Goal: Task Accomplishment & Management: Complete application form

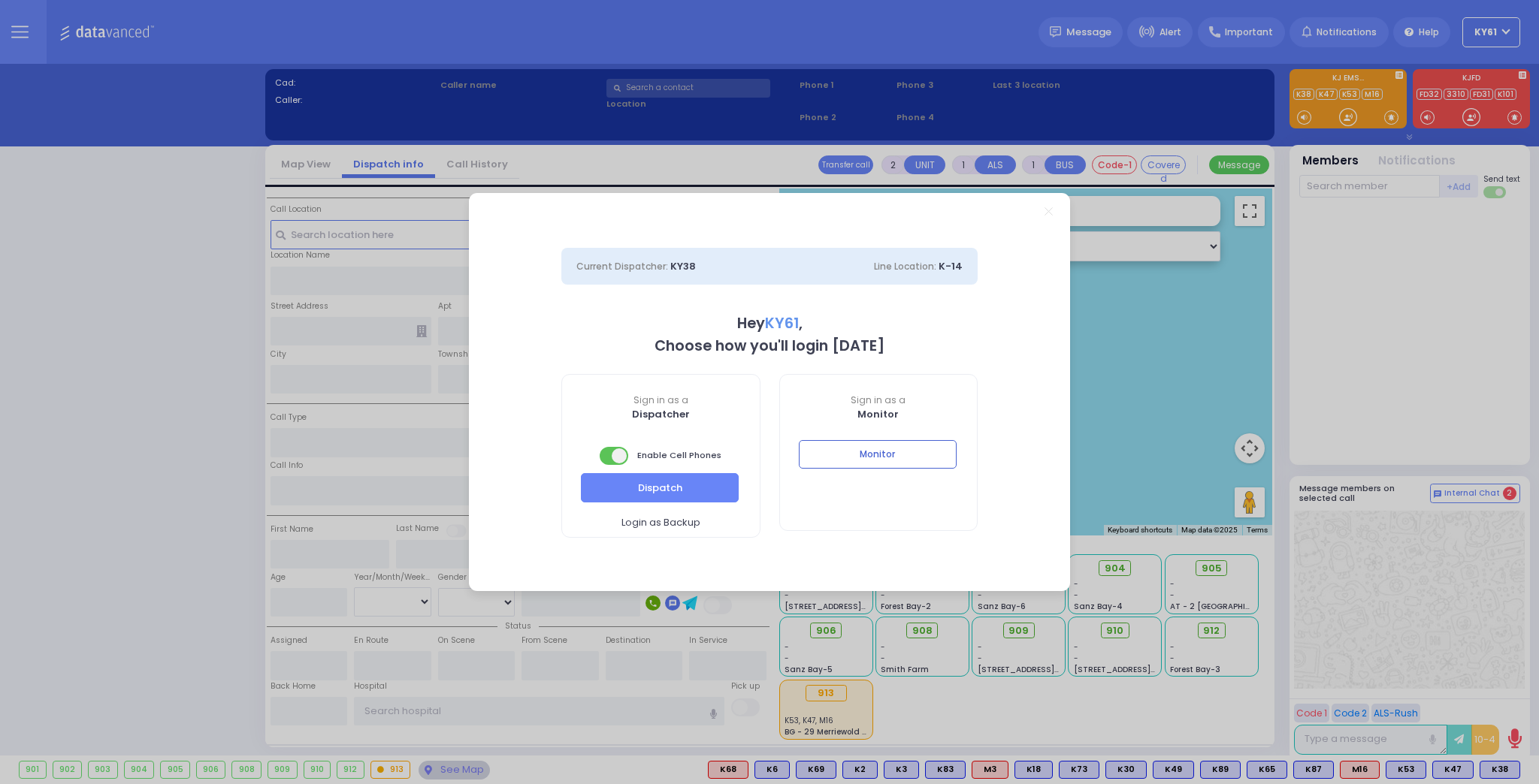
select select "7"
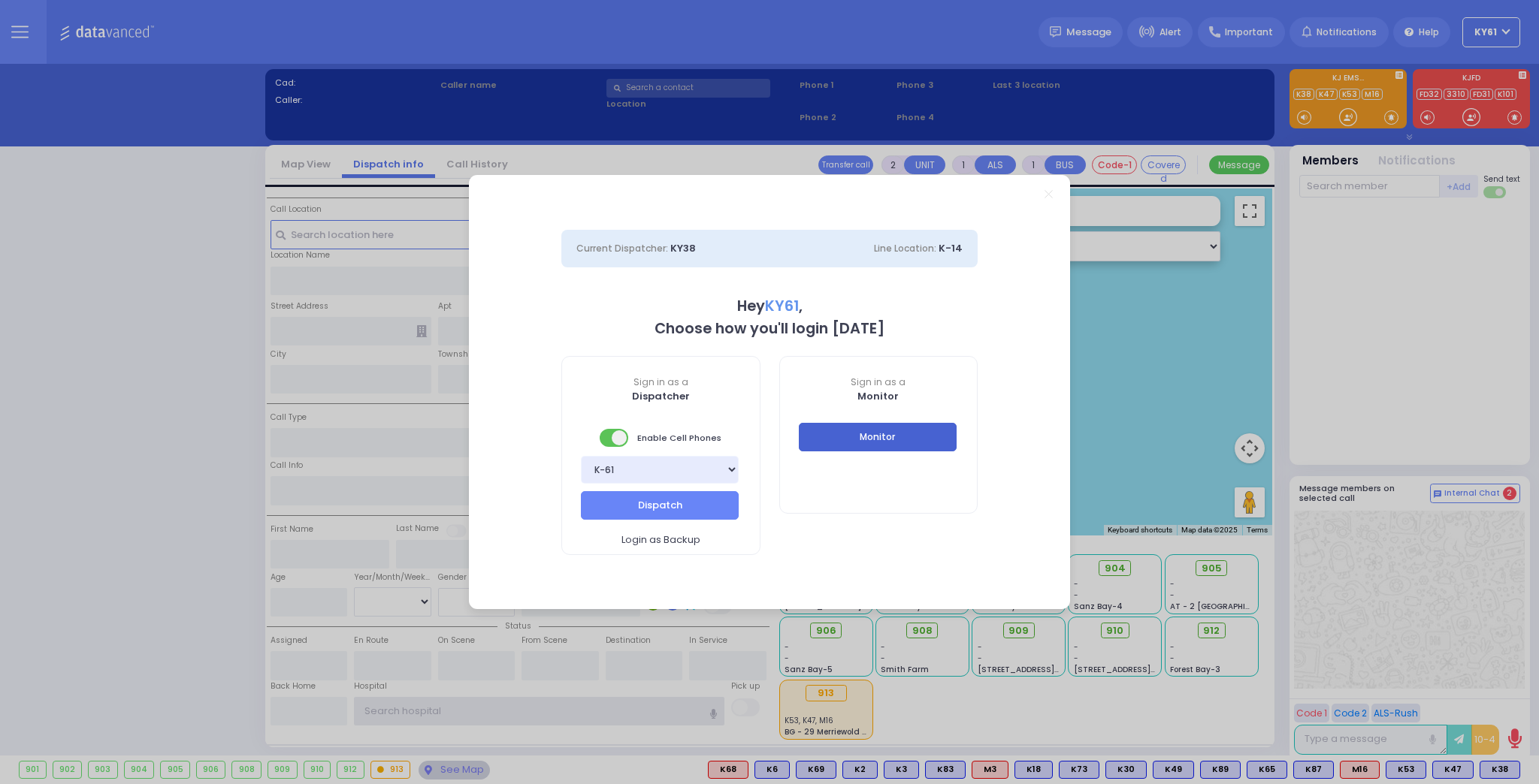
type input "ky61"
click at [921, 442] on button "Monitor" at bounding box center [877, 437] width 158 height 28
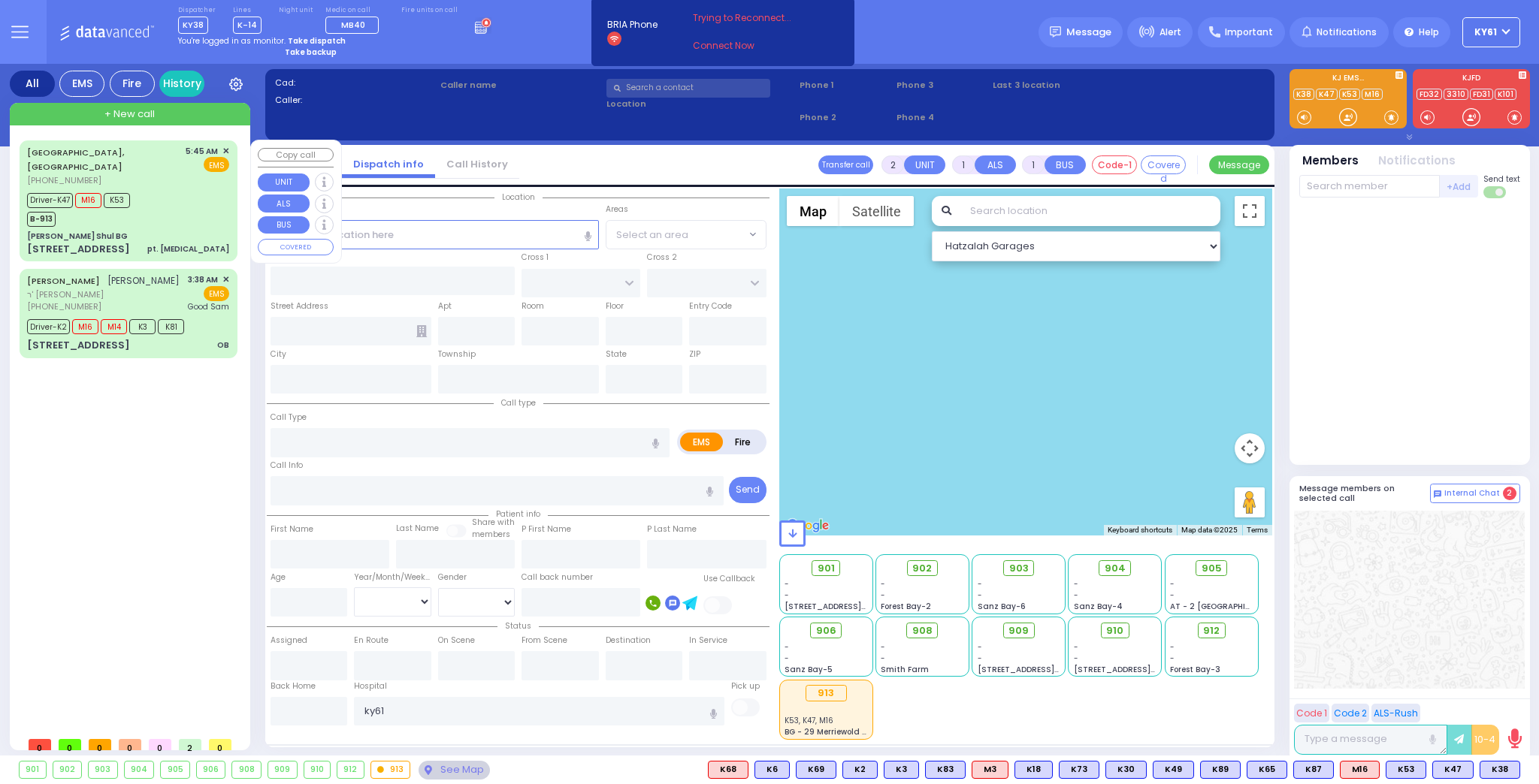
click at [201, 194] on div "Driver-K47 M16 K53 B-913" at bounding box center [128, 208] width 202 height 38
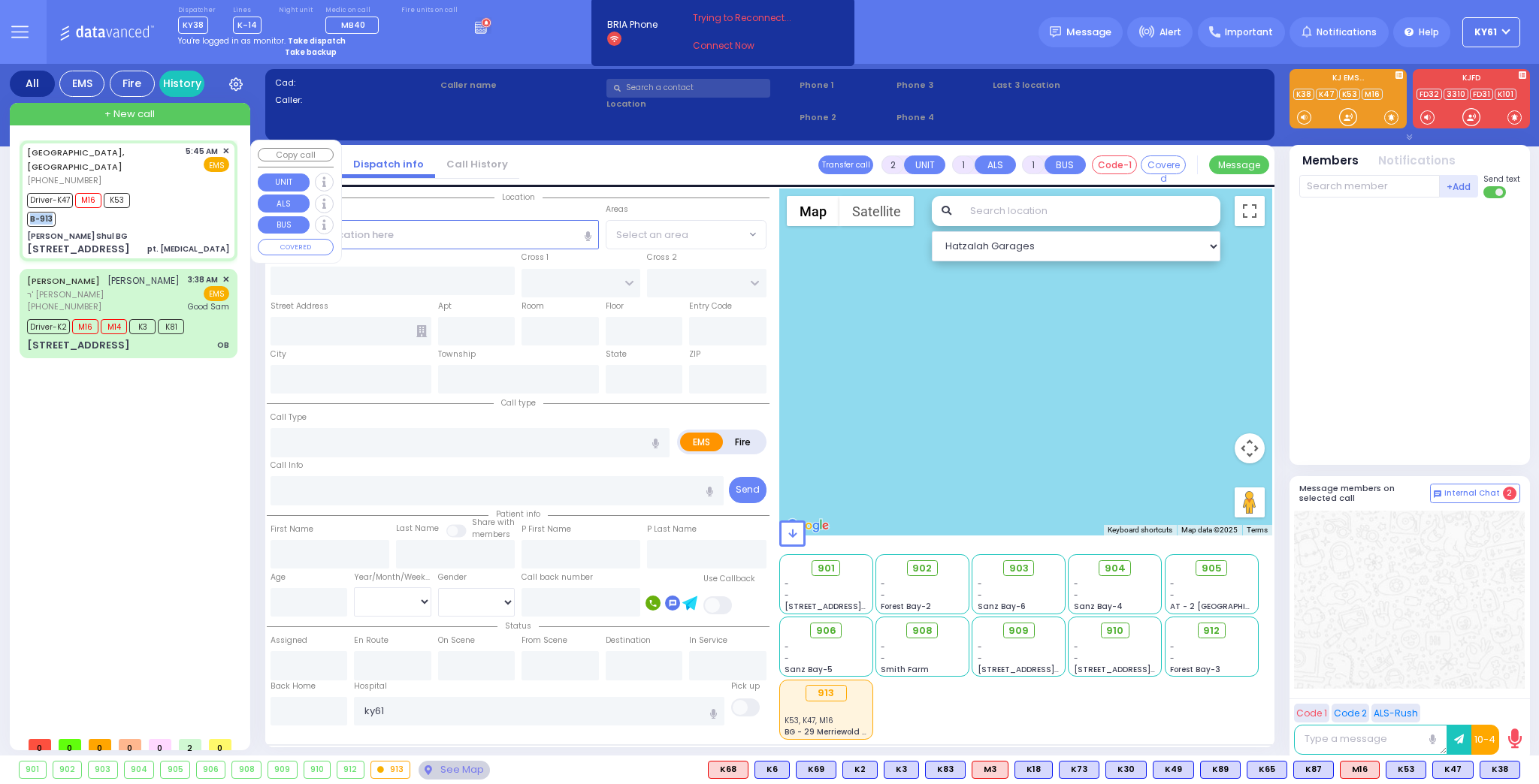
type input "6"
select select
type input "pt. [MEDICAL_DATA]"
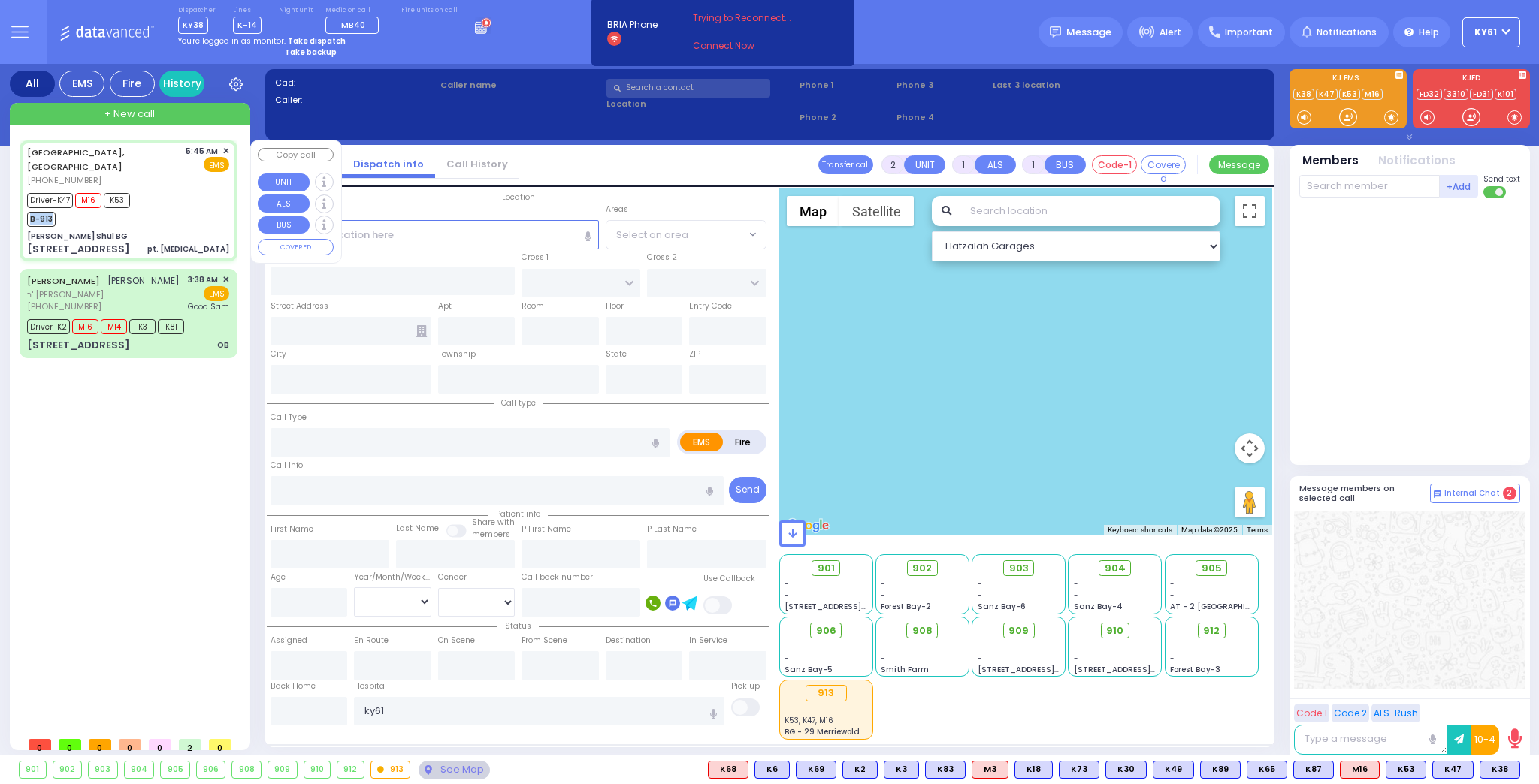
radio input "true"
type input "Shlomo"
type input "[PERSON_NAME]"
type input "30"
select select "Year"
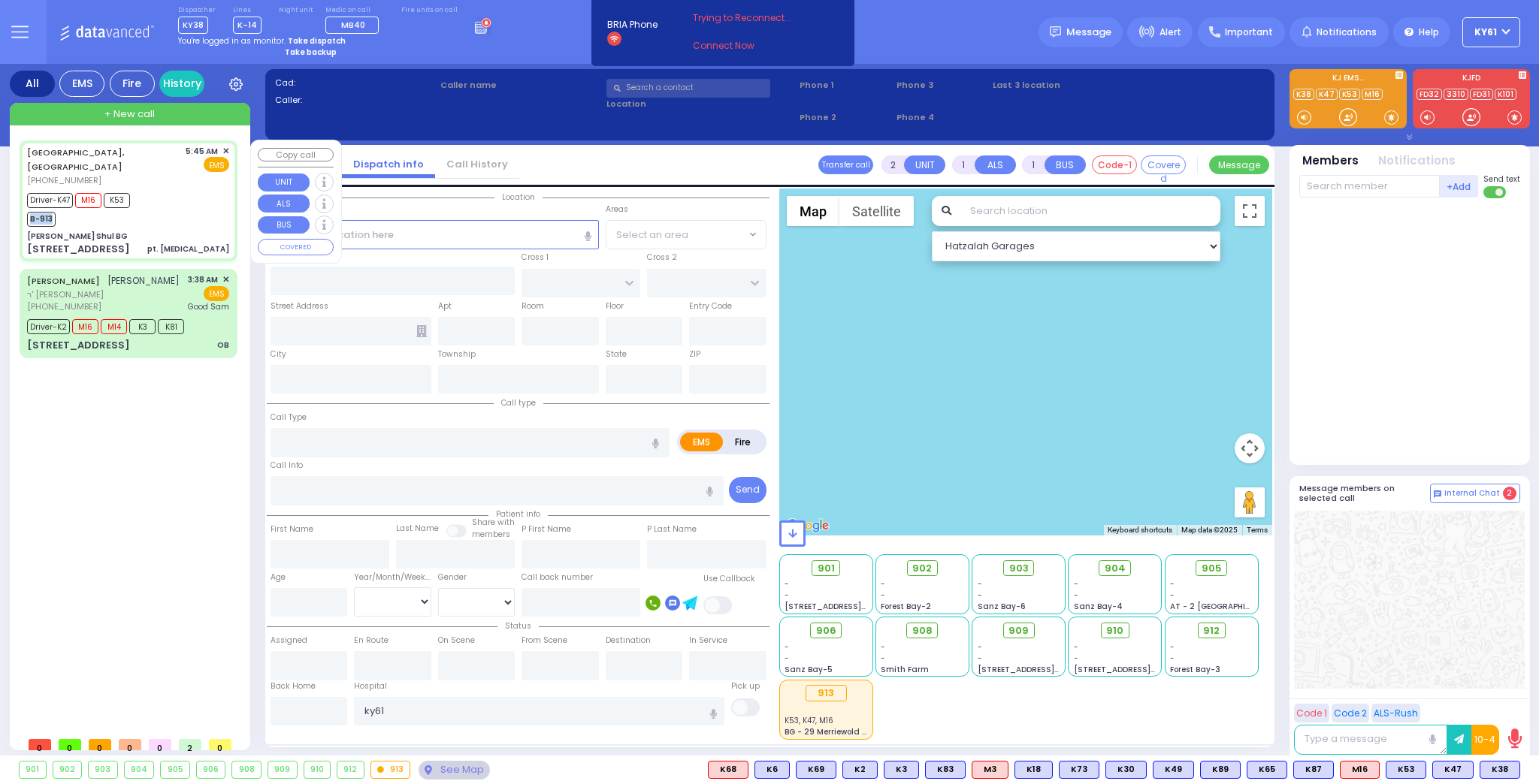
select select "[DEMOGRAPHIC_DATA]"
type input "05:45"
type input "05:48"
type input "05:51"
type input "06:14"
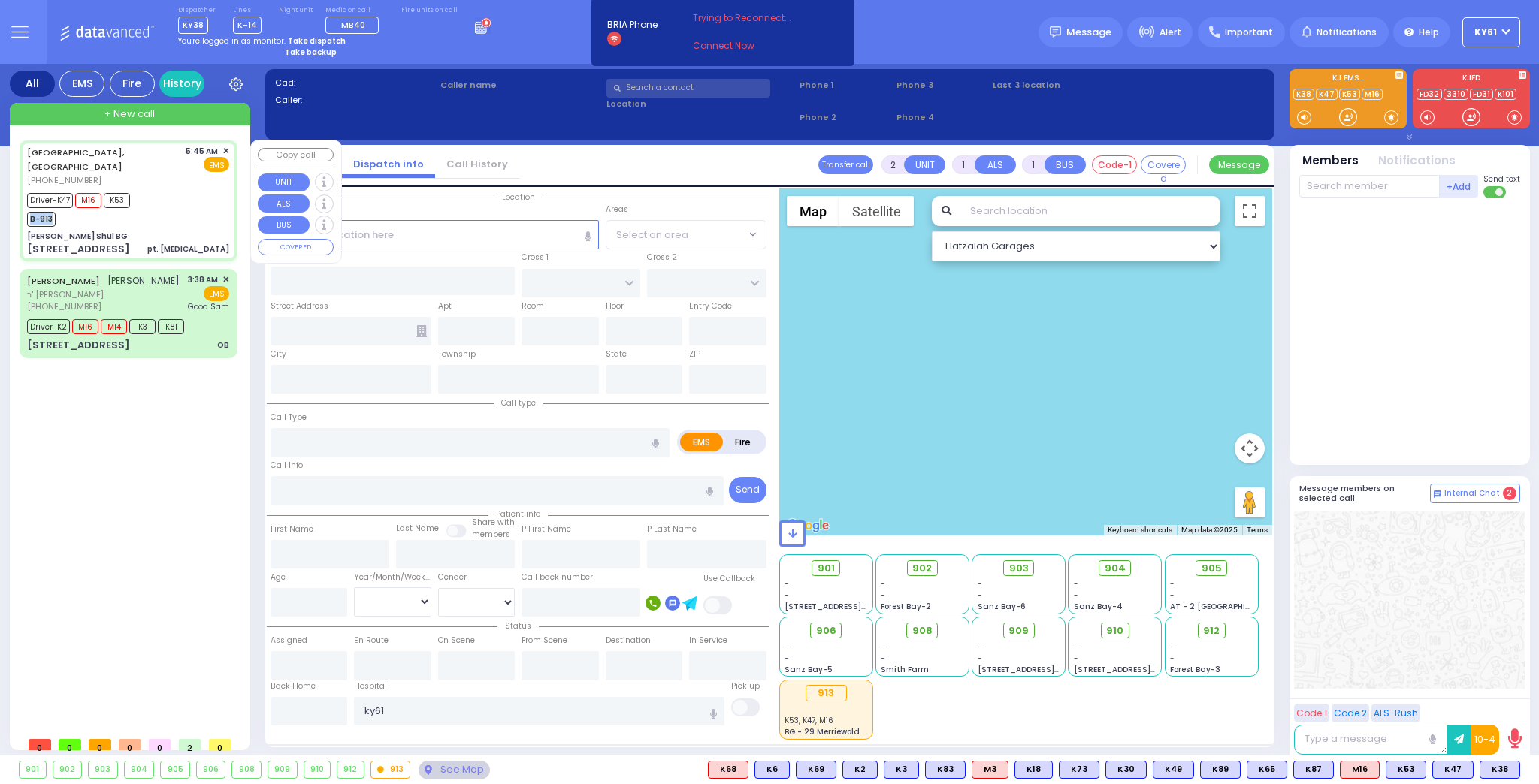
type input "[GEOGRAPHIC_DATA] [STREET_ADDRESS][GEOGRAPHIC_DATA] Suffern"
select select "Hatzalah Garages"
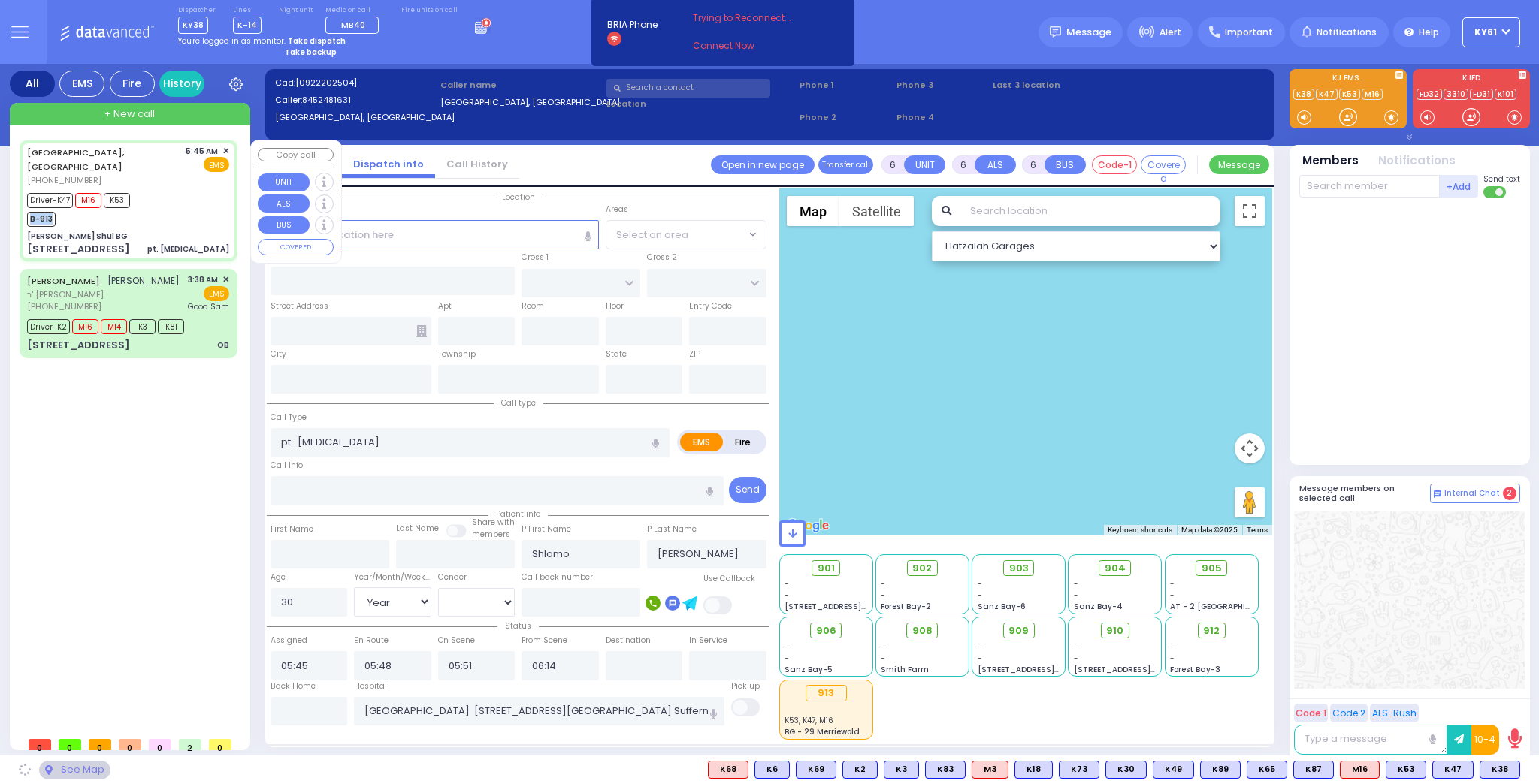
type input "[PERSON_NAME] Shul BG"
type input "LAKE SHORE DR"
type input "[STREET_ADDRESS]"
type input "Monroe"
type input "[US_STATE]"
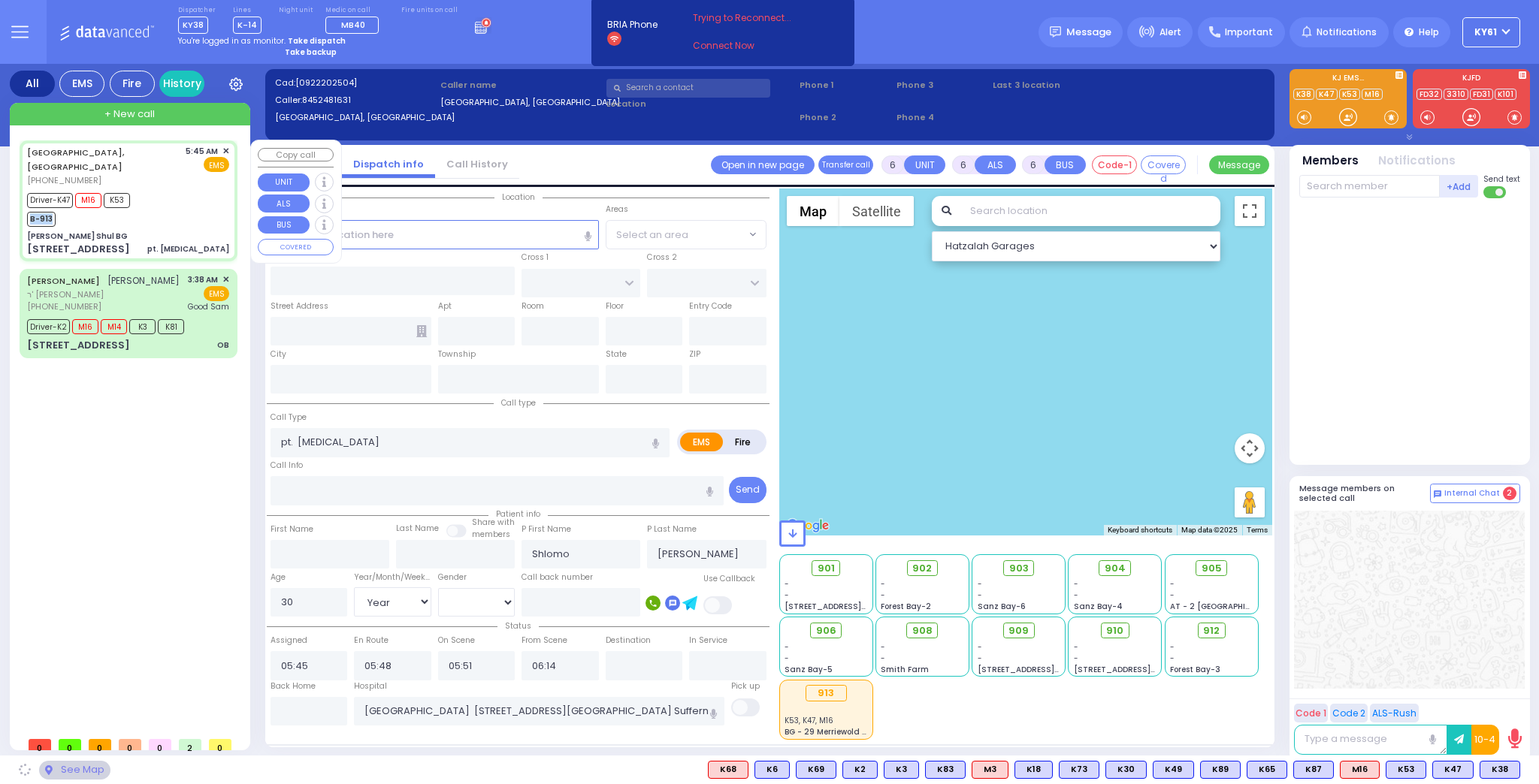
type input "10950"
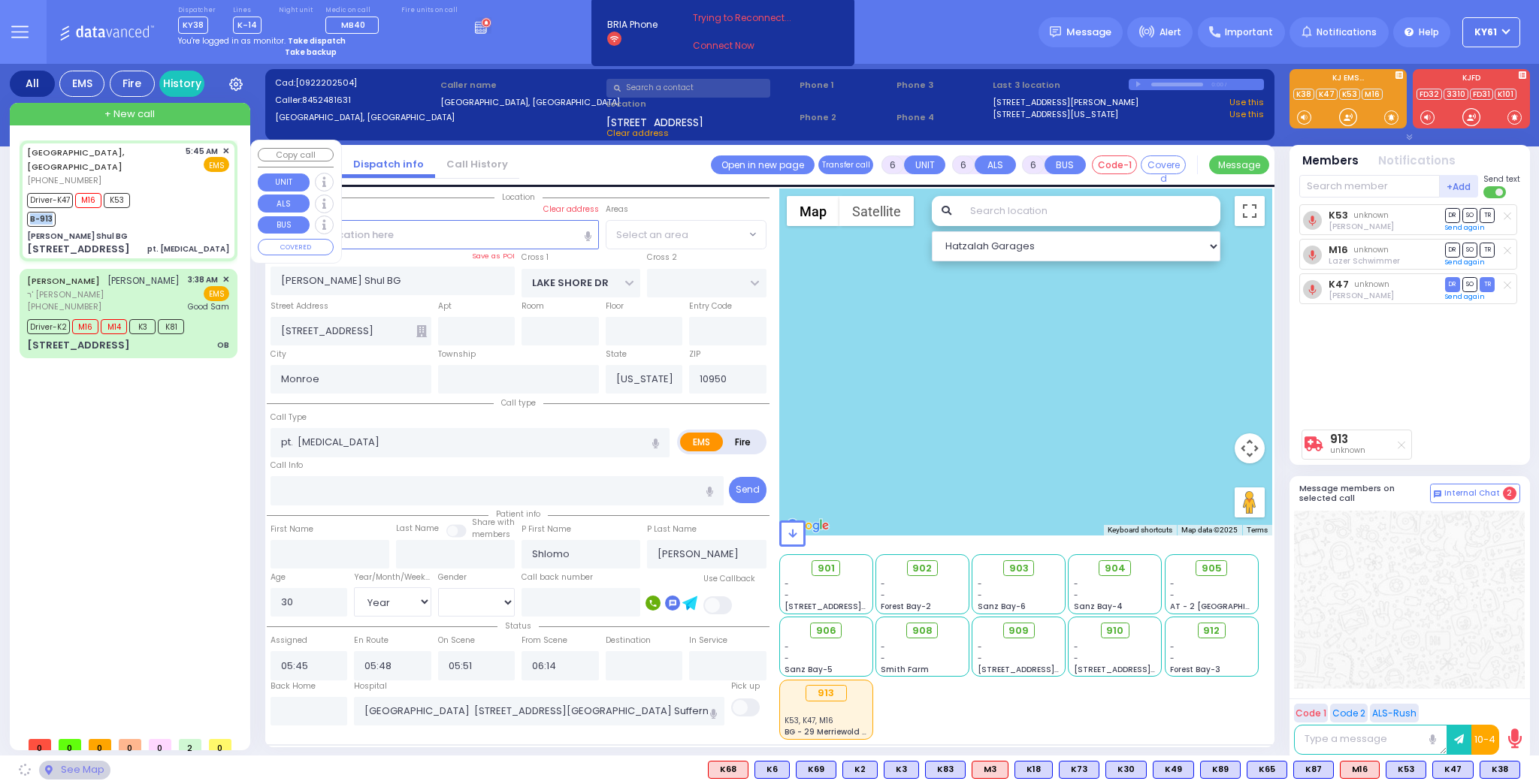
select select "[GEOGRAPHIC_DATA]"
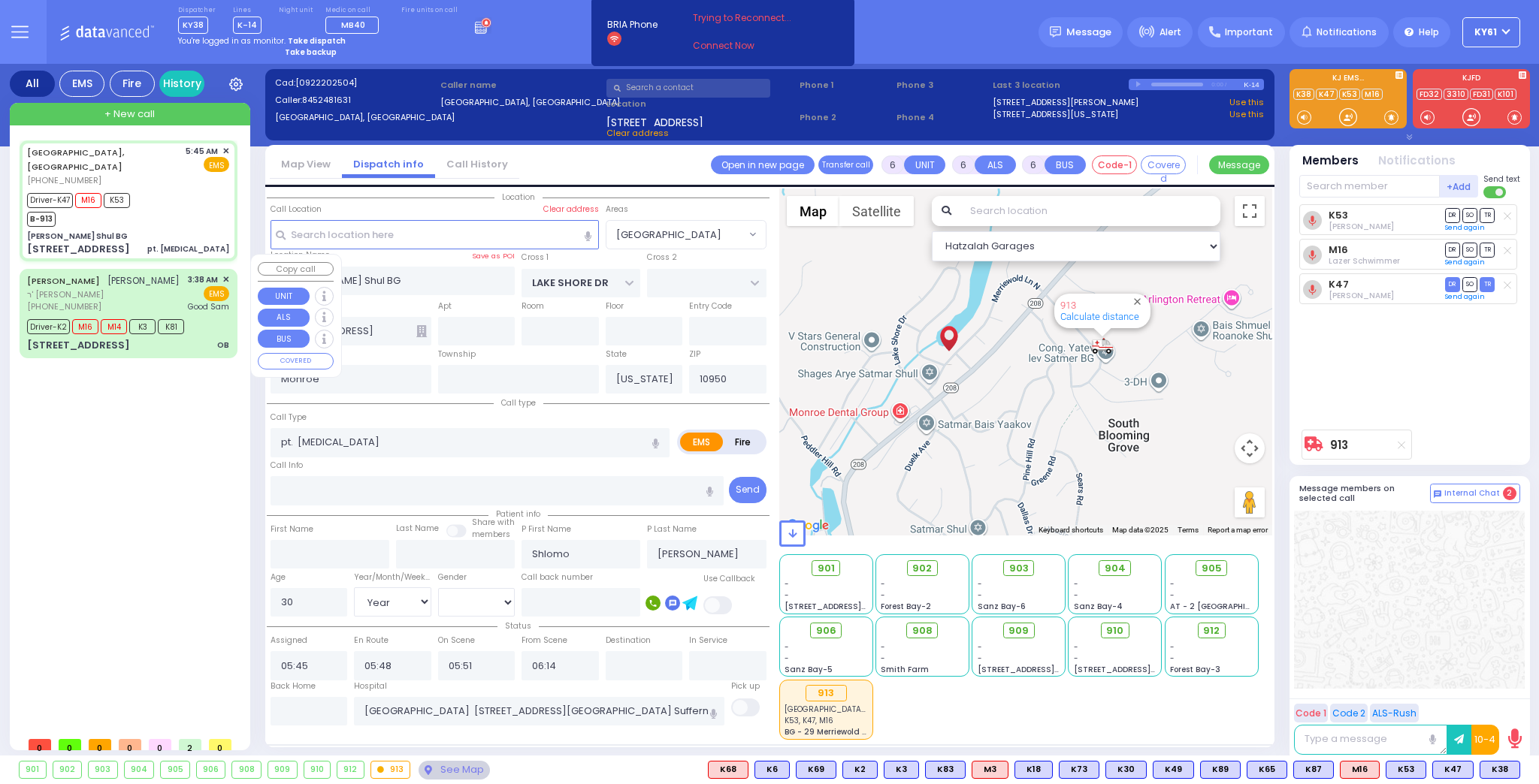
click at [171, 289] on span "ר' [PERSON_NAME]" at bounding box center [103, 295] width 152 height 13
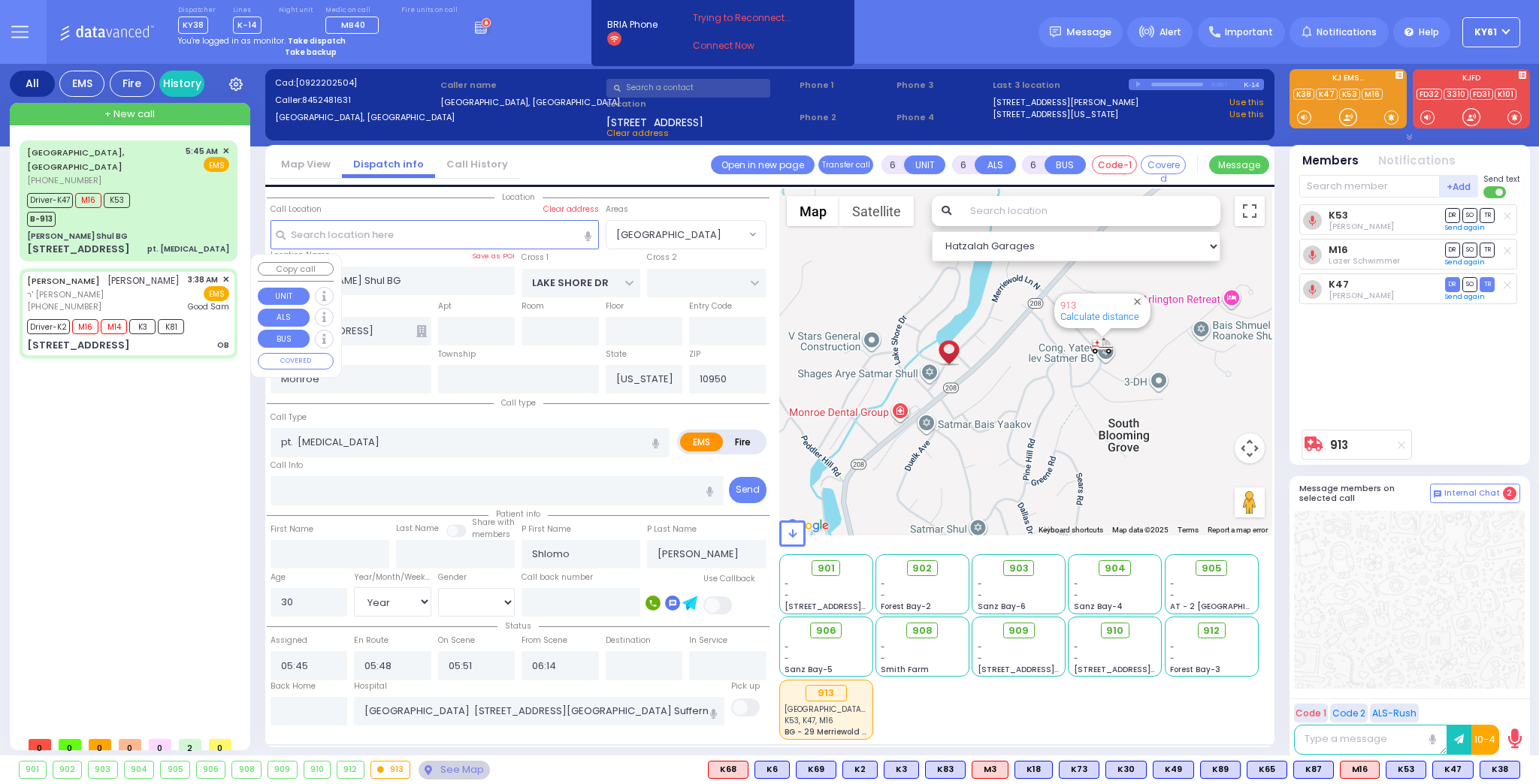
select select
type input "OB"
radio input "true"
type input "[PERSON_NAME]"
type input "SRUGO"
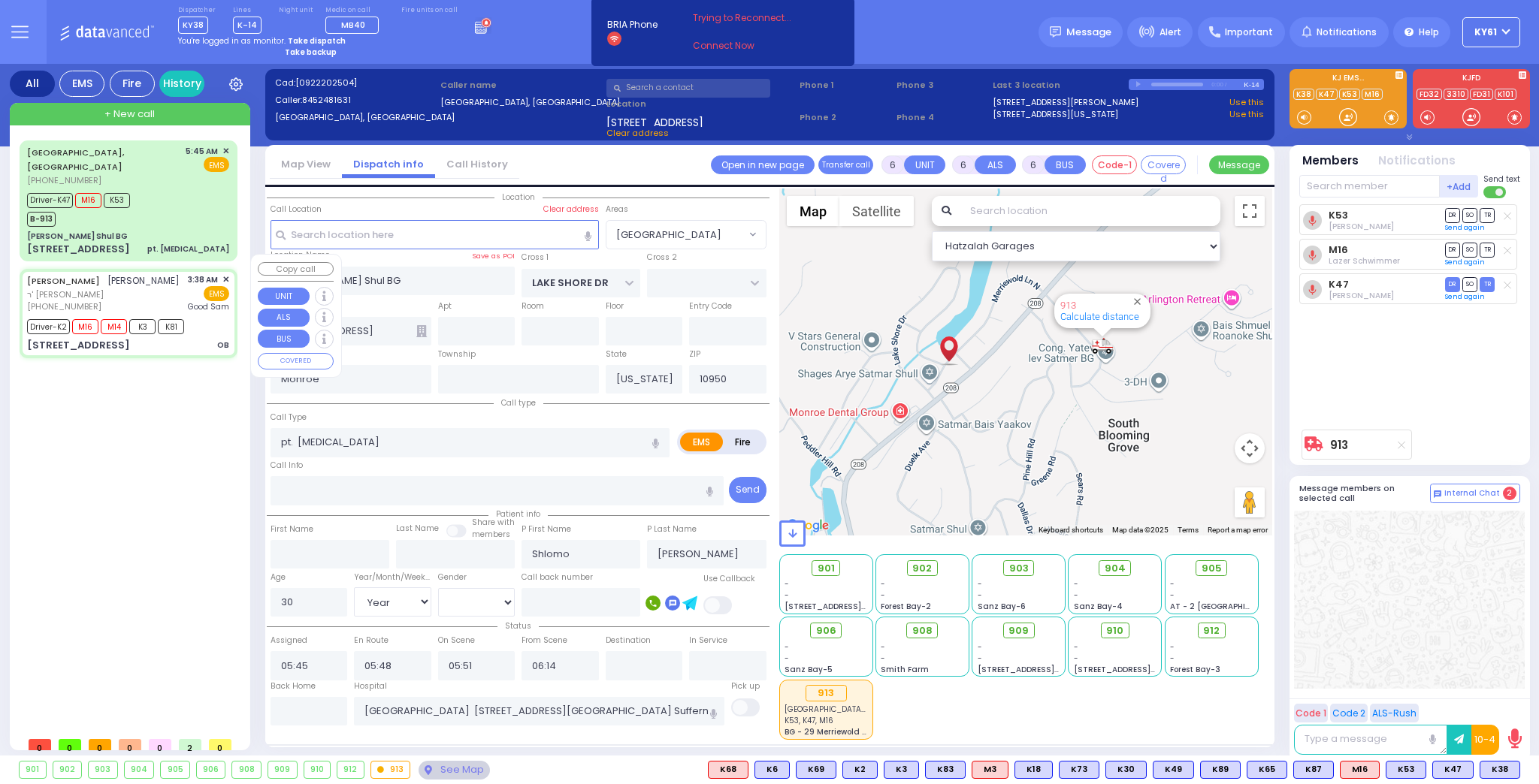
type input "Malka"
type input "Drugo"
type input "25"
select select "Year"
select select "[DEMOGRAPHIC_DATA]"
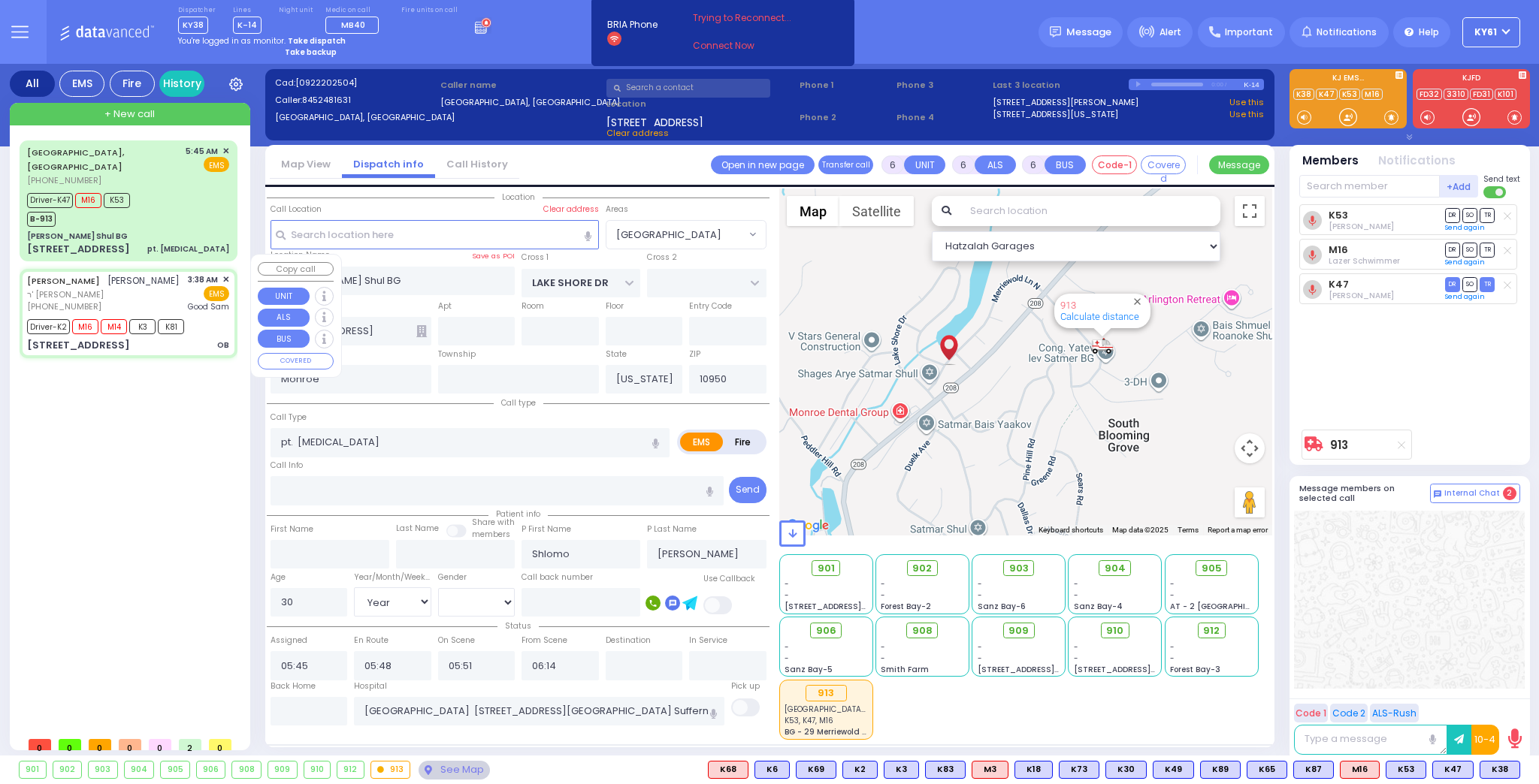
type input "03:38"
type input "03:39"
type input "03:45"
type input "03:53"
type input "04:25"
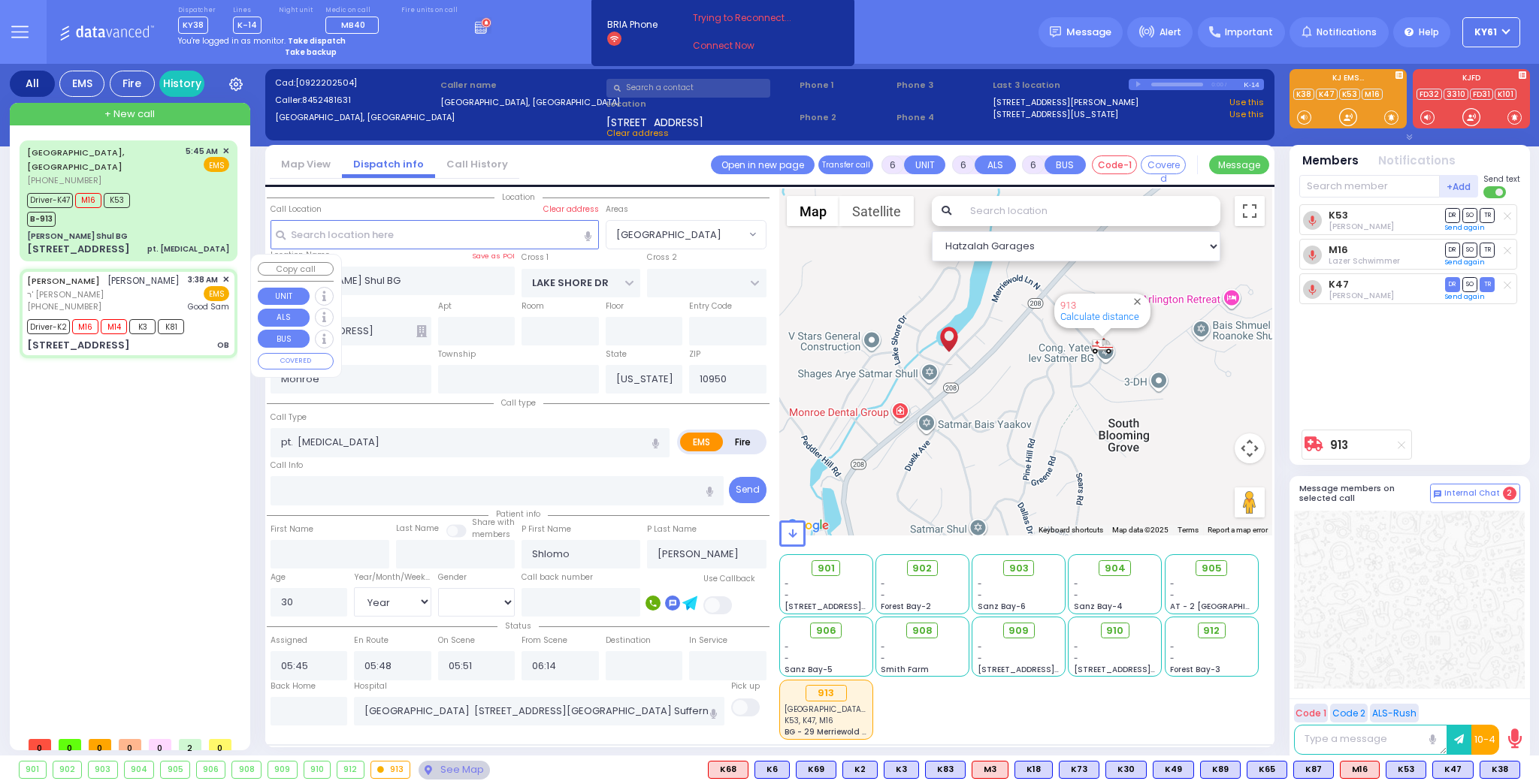
type input "04:45"
type input "[GEOGRAPHIC_DATA]"
select select "Hatzalah Garages"
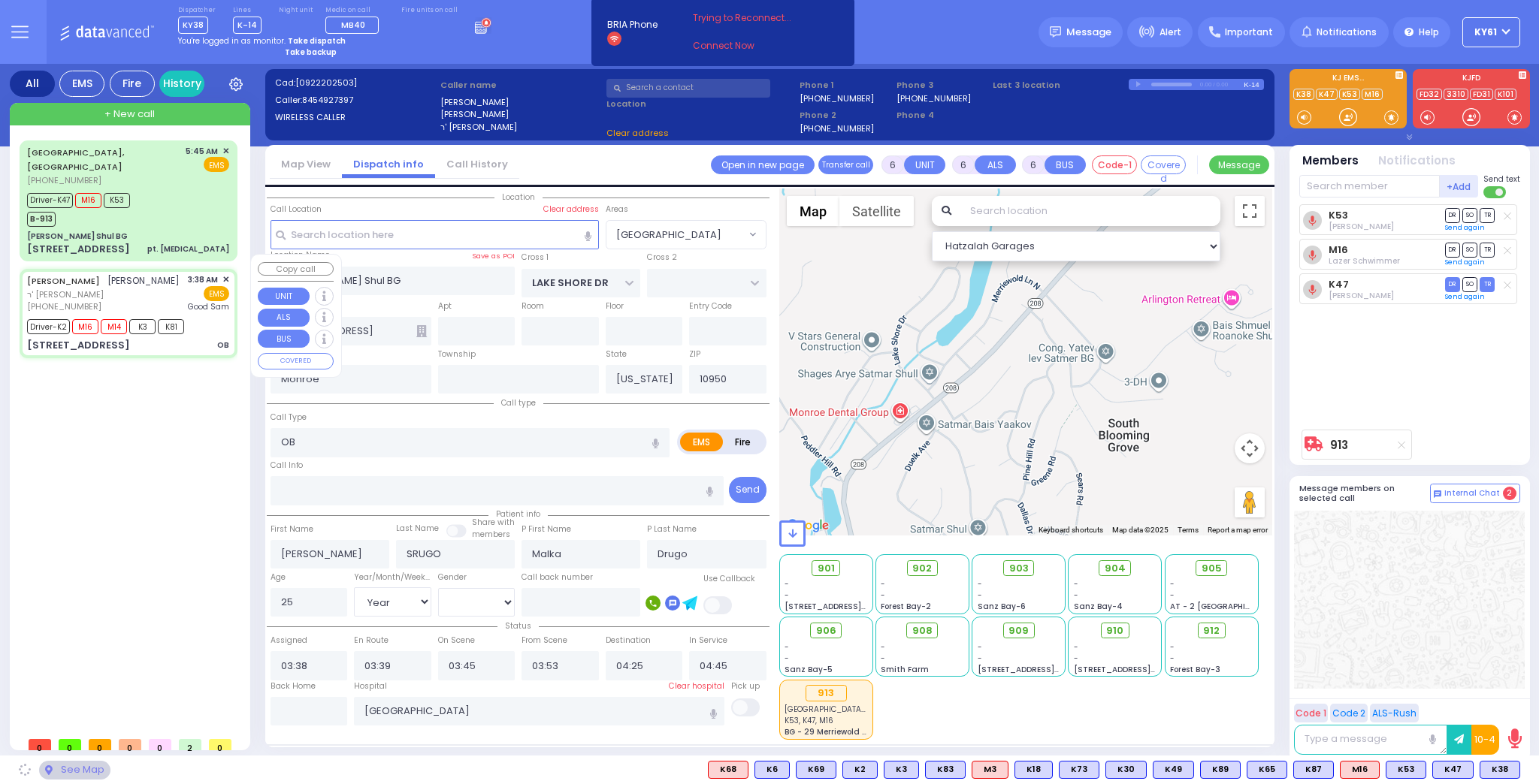
type input "KALEV WAY"
type input "TARNOPOL WAY"
type input "[STREET_ADDRESS]"
type input "111"
type input "[PERSON_NAME]"
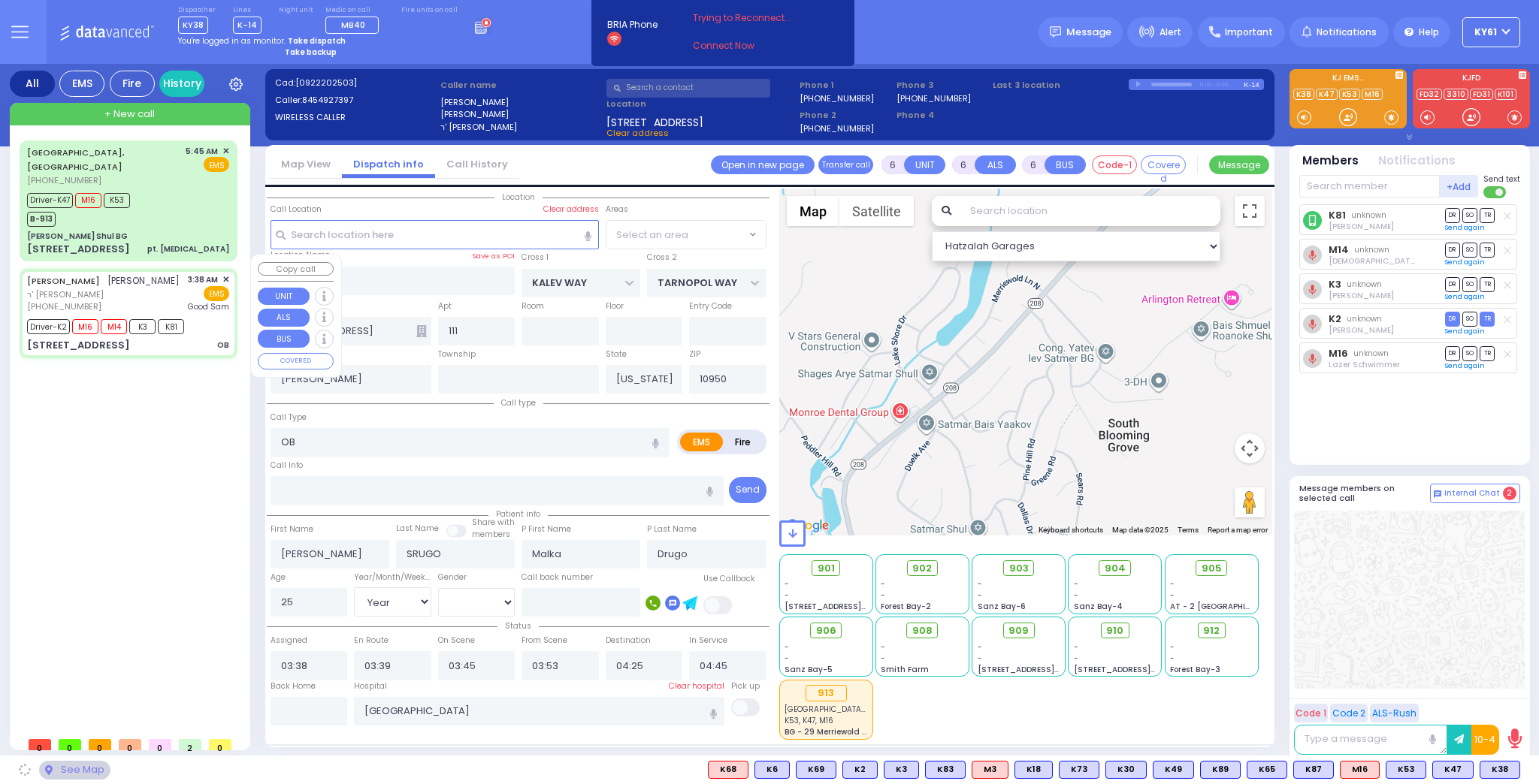
select select "SECTION 3"
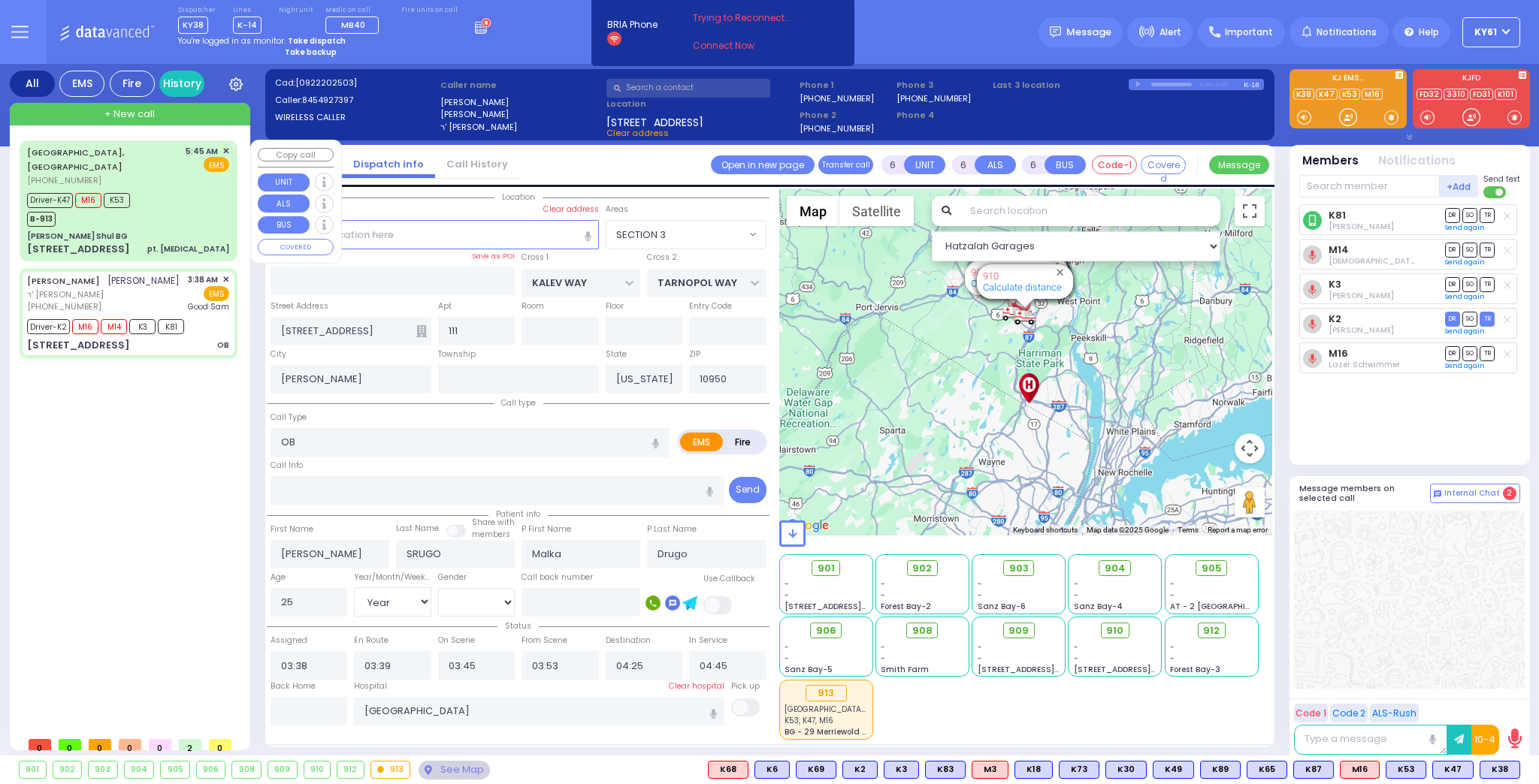
click at [198, 189] on div "Driver-K47 M16 K53 B-913" at bounding box center [128, 208] width 202 height 38
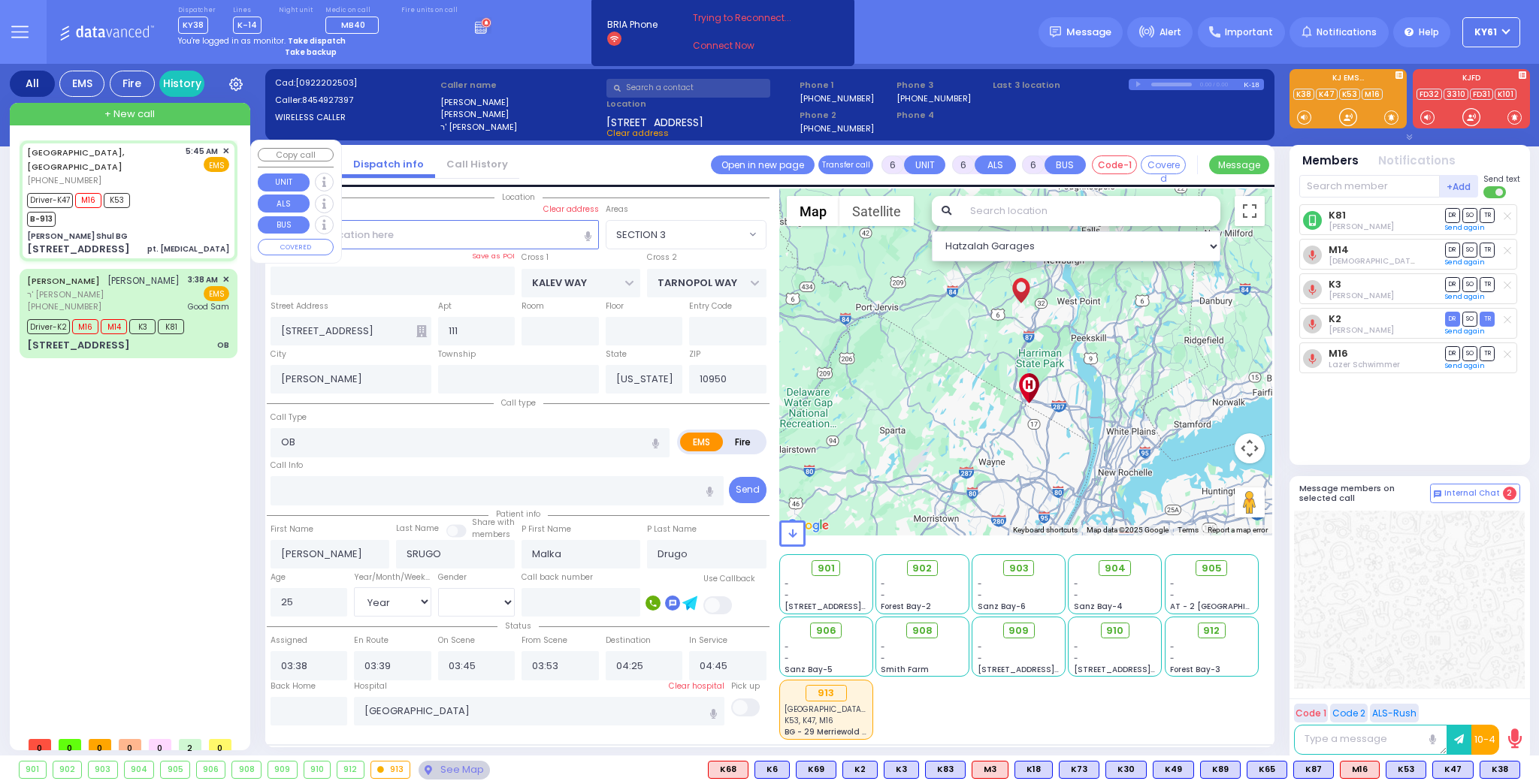
select select
type input "pt. [MEDICAL_DATA]"
radio input "true"
type input "Shlomo"
type input "[PERSON_NAME]"
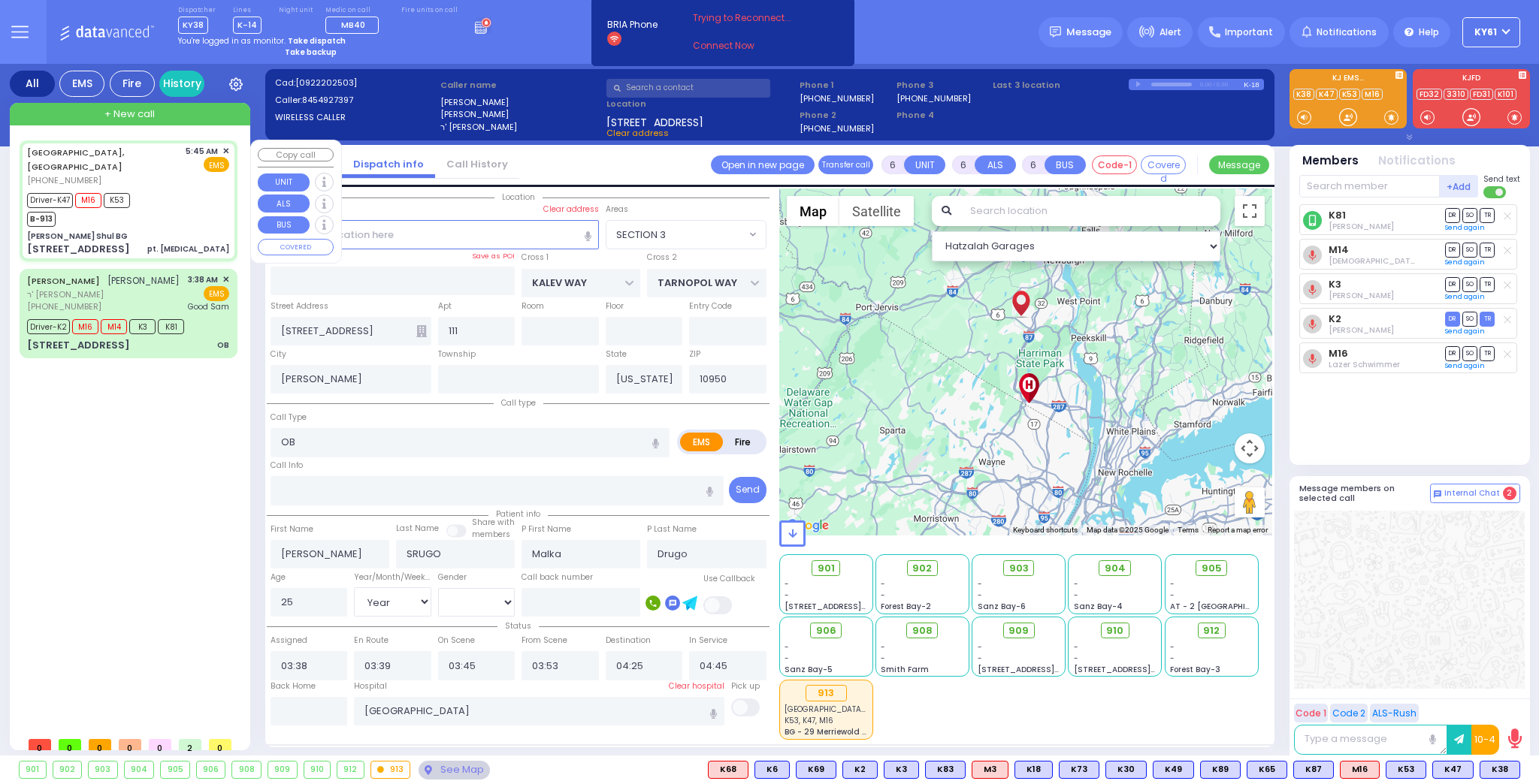
type input "30"
select select "Year"
select select "[DEMOGRAPHIC_DATA]"
type input "05:45"
type input "05:48"
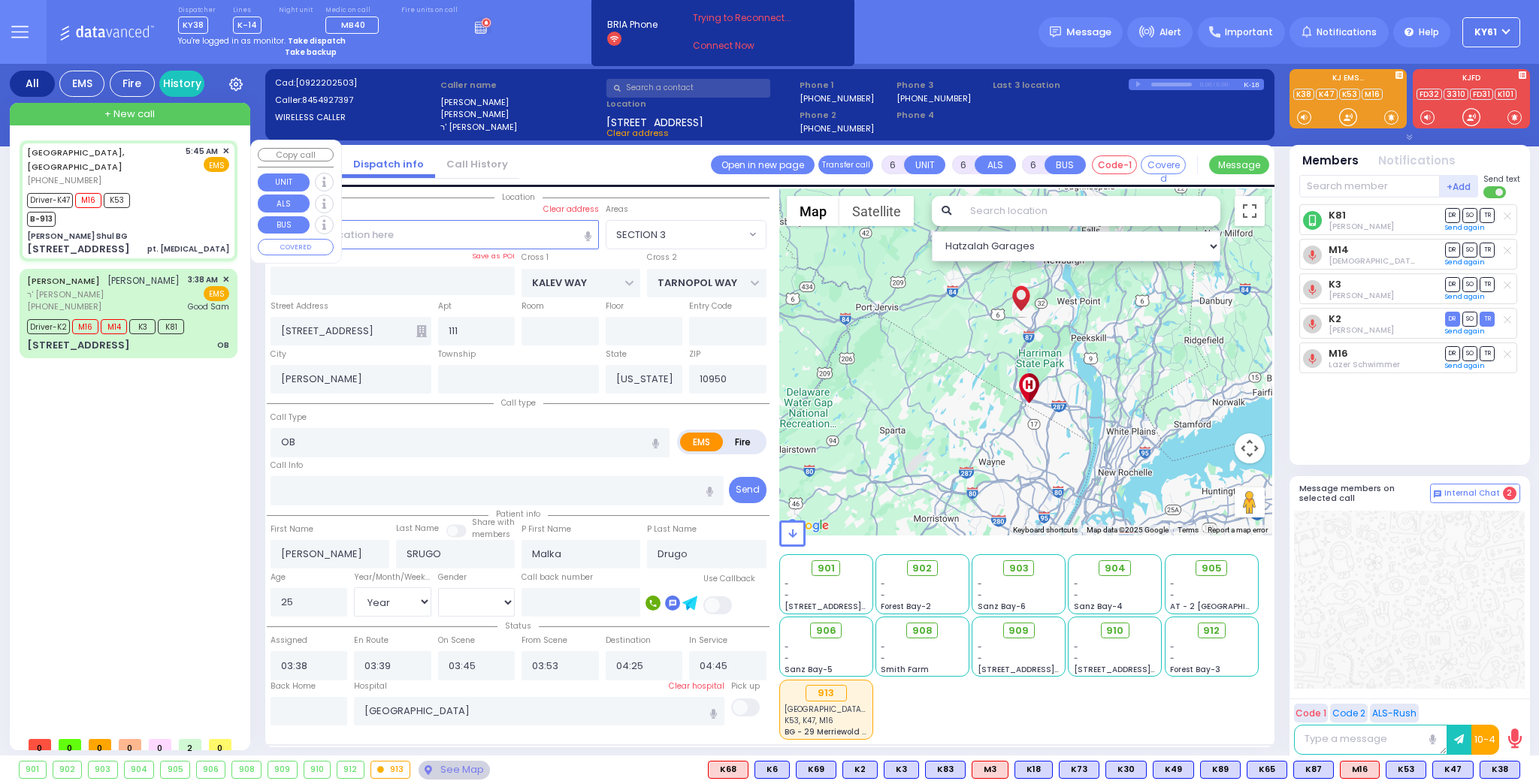
type input "05:51"
type input "06:14"
type input "[GEOGRAPHIC_DATA] [STREET_ADDRESS][GEOGRAPHIC_DATA] Suffern"
select select "Hatzalah Garages"
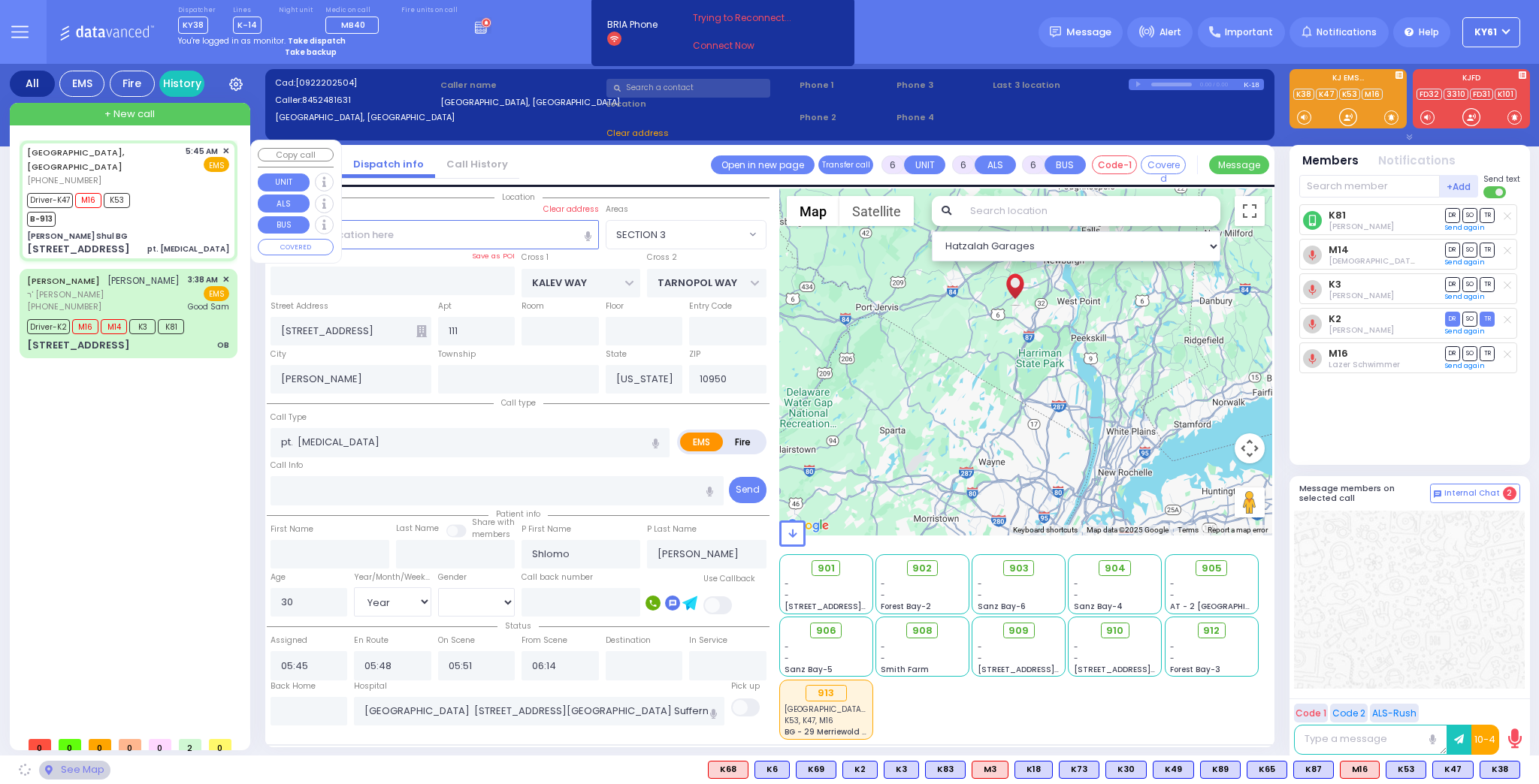
type input "[PERSON_NAME] Shul BG"
type input "LAKE SHORE DR"
type input "[STREET_ADDRESS]"
type input "Monroe"
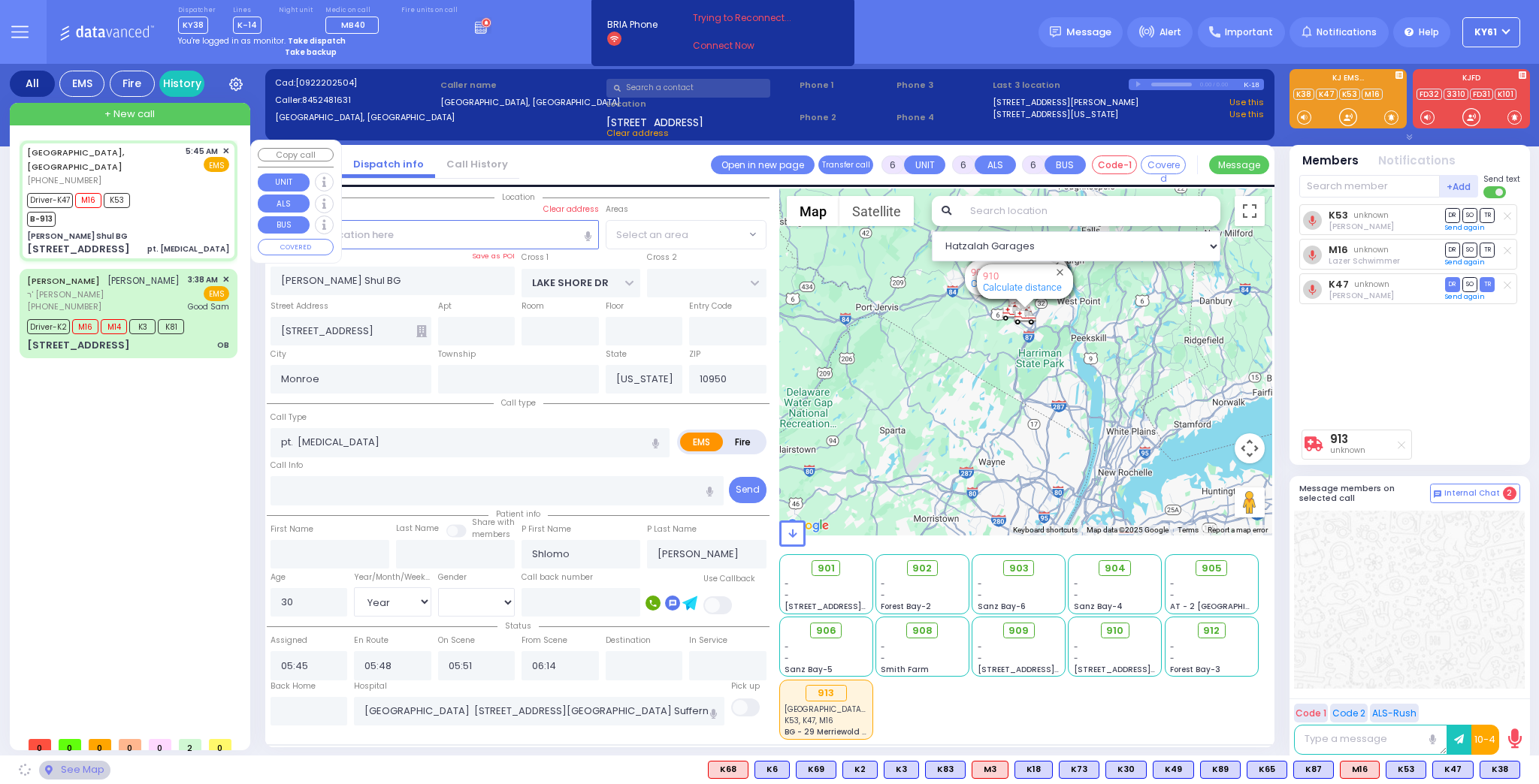
select select "[GEOGRAPHIC_DATA]"
